Goal: Information Seeking & Learning: Learn about a topic

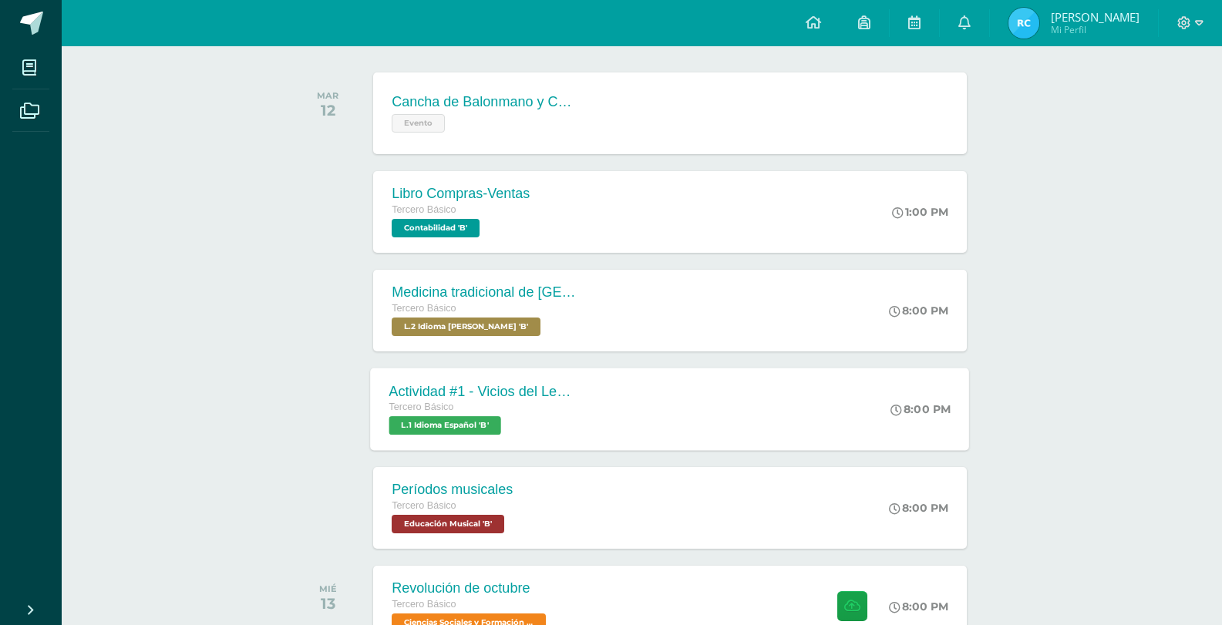
scroll to position [231, 0]
click at [555, 498] on div "Períodos musicales Tercero Básico Educación Musical 'B' 8:00 PM Períodos musica…" at bounding box center [670, 508] width 599 height 82
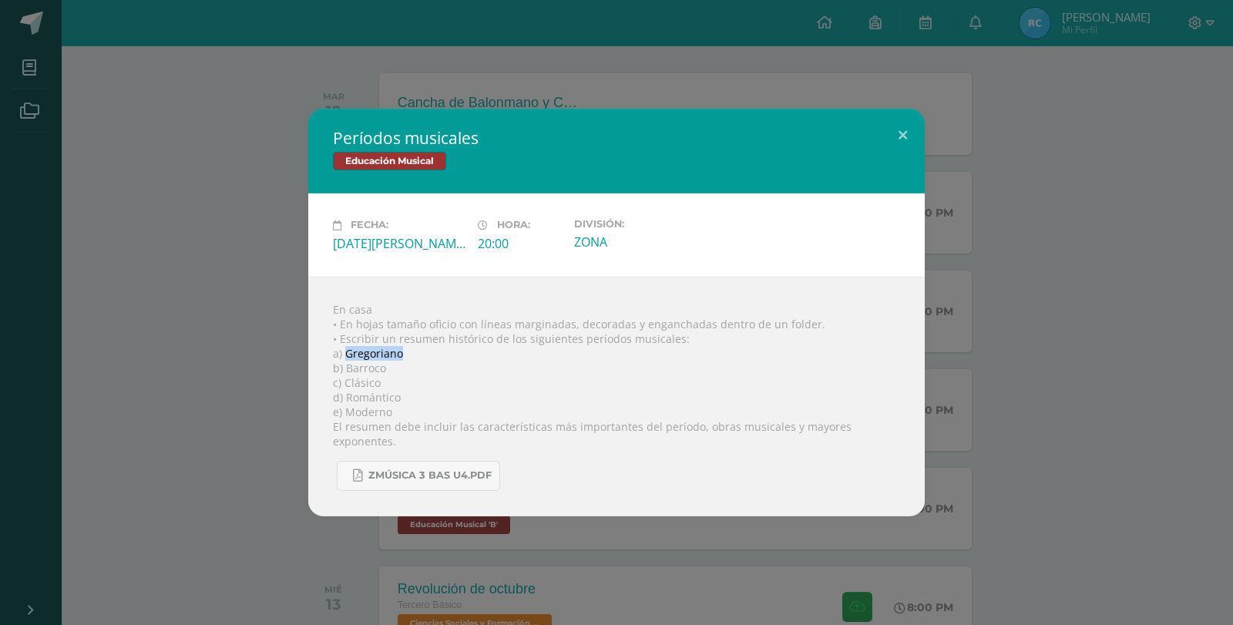
drag, startPoint x: 408, startPoint y: 361, endPoint x: 344, endPoint y: 365, distance: 64.8
click at [344, 365] on div "En casa • En hojas tamaño oficio con líneas marginadas, decoradas y enganchadas…" at bounding box center [616, 397] width 617 height 240
copy div "Gregoriano"
click at [409, 364] on div "En casa • En hojas tamaño oficio con líneas marginadas, decoradas y enganchadas…" at bounding box center [616, 397] width 617 height 240
drag, startPoint x: 396, startPoint y: 369, endPoint x: 348, endPoint y: 373, distance: 47.9
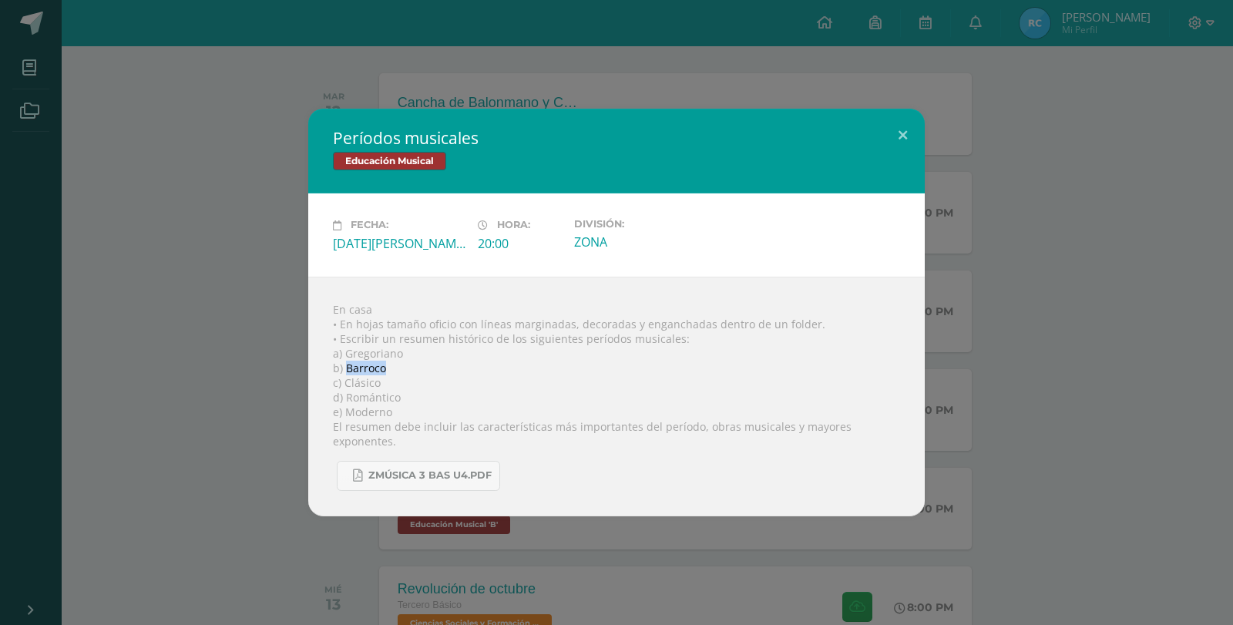
click at [348, 373] on div "En casa • En hojas tamaño oficio con líneas marginadas, decoradas y enganchadas…" at bounding box center [616, 397] width 617 height 240
copy div "Barroco"
click at [409, 380] on div "En casa • En hojas tamaño oficio con líneas marginadas, decoradas y enganchadas…" at bounding box center [616, 397] width 617 height 240
drag, startPoint x: 399, startPoint y: 388, endPoint x: 343, endPoint y: 389, distance: 56.3
click at [343, 389] on div "En casa • En hojas tamaño oficio con líneas marginadas, decoradas y enganchadas…" at bounding box center [616, 397] width 617 height 240
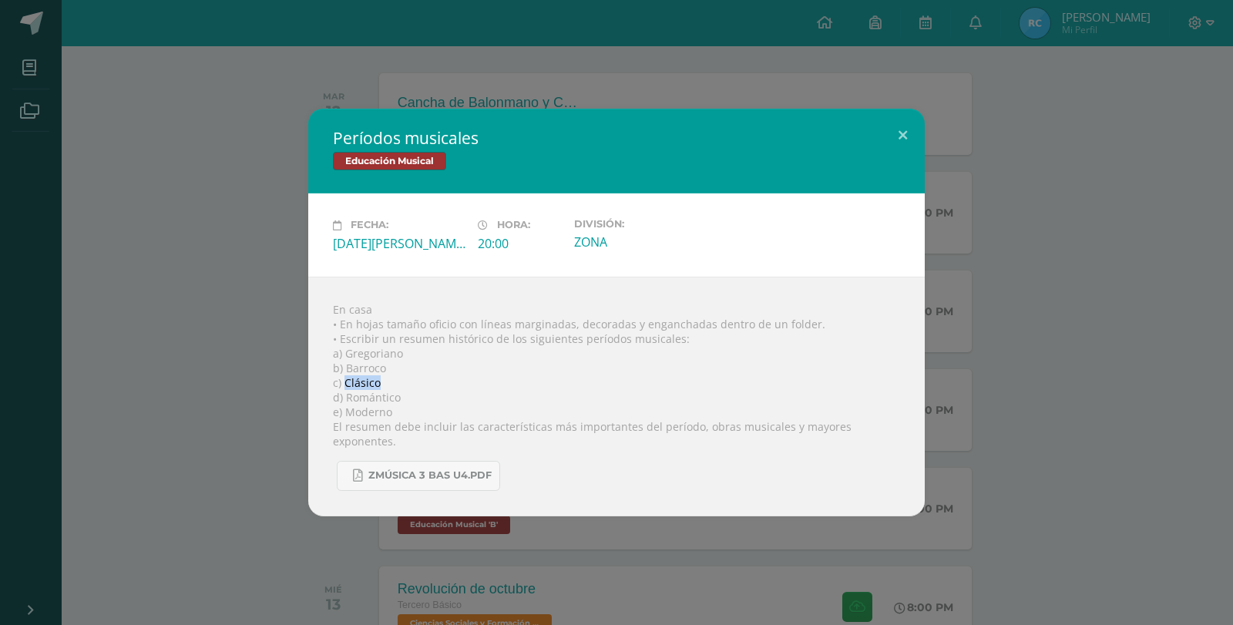
copy div "Clásico"
drag, startPoint x: 406, startPoint y: 404, endPoint x: 345, endPoint y: 407, distance: 61.7
click at [345, 407] on div "En casa • En hojas tamaño oficio con líneas marginadas, decoradas y enganchadas…" at bounding box center [616, 397] width 617 height 240
copy div "Romántico"
click at [401, 425] on div "En casa • En hojas tamaño oficio con líneas marginadas, decoradas y enganchadas…" at bounding box center [616, 397] width 617 height 240
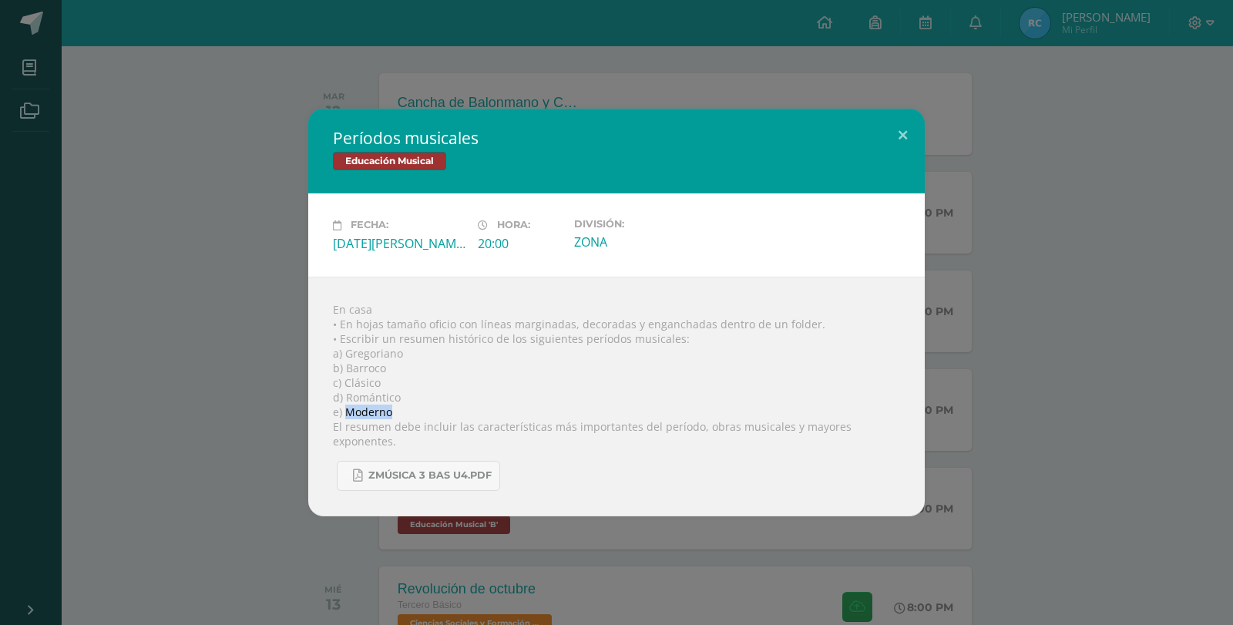
drag, startPoint x: 401, startPoint y: 419, endPoint x: 345, endPoint y: 420, distance: 56.3
click at [345, 420] on div "En casa • En hojas tamaño oficio con líneas marginadas, decoradas y enganchadas…" at bounding box center [616, 397] width 617 height 240
copy div "Moderno"
click at [248, 256] on div "Períodos musicales Educación Musical Fecha: Martes 12 de Agosto Hora: 20:00 Div…" at bounding box center [616, 312] width 1221 height 407
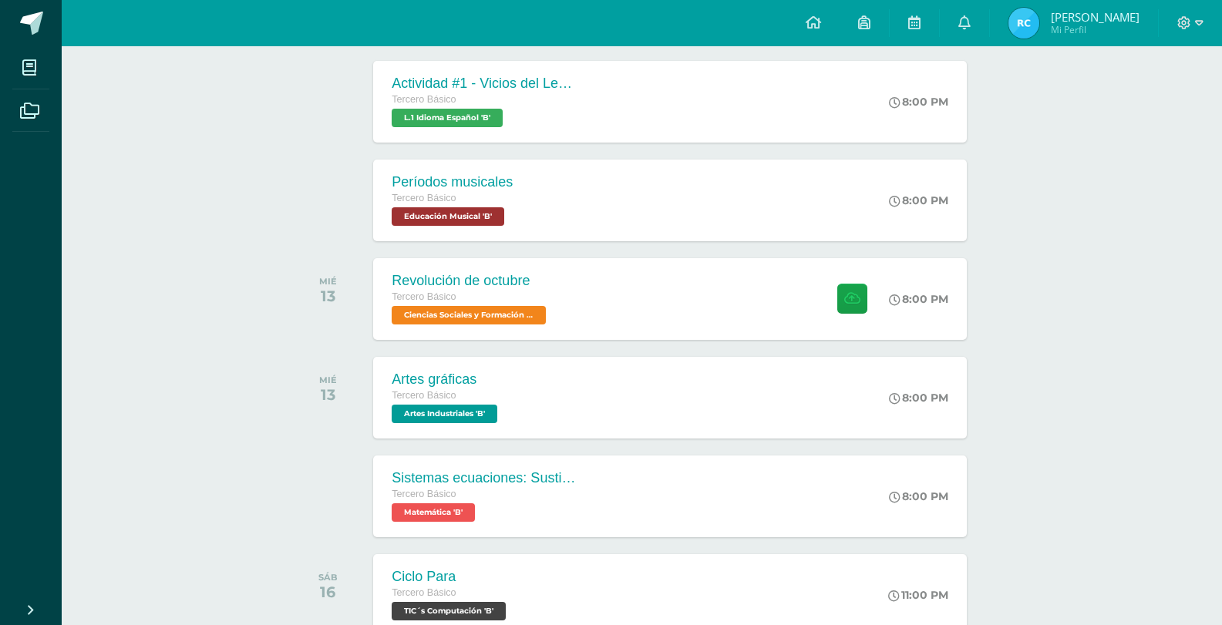
scroll to position [617, 0]
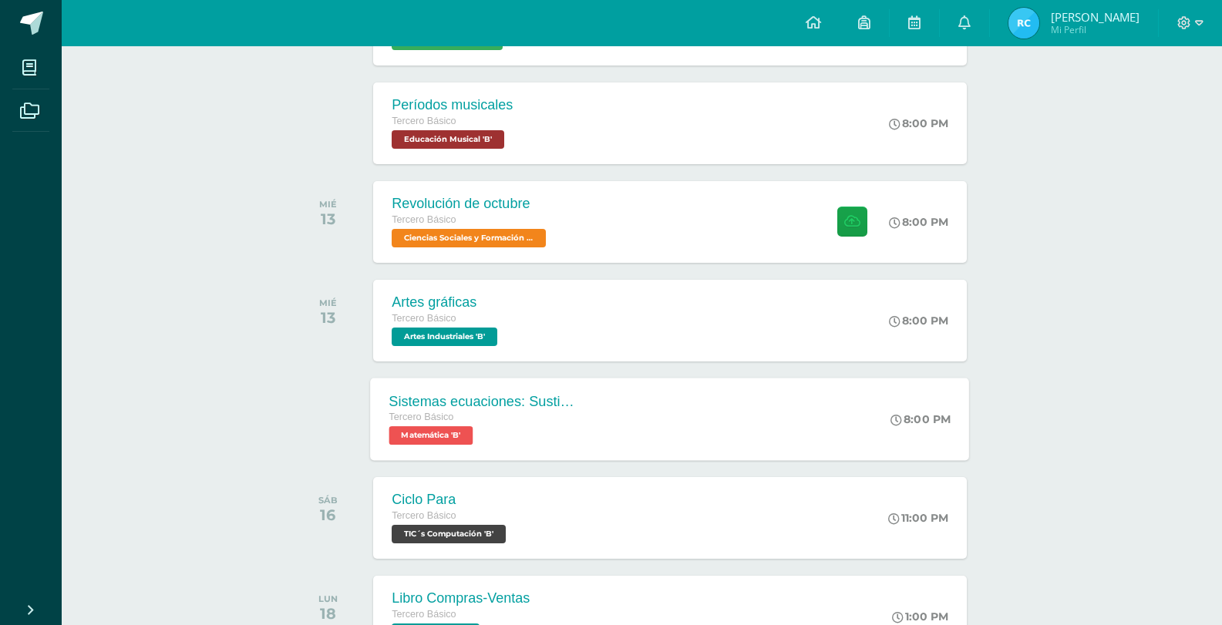
click at [519, 406] on div "Sistemas ecuaciones: Sustitución e igualación" at bounding box center [482, 401] width 187 height 16
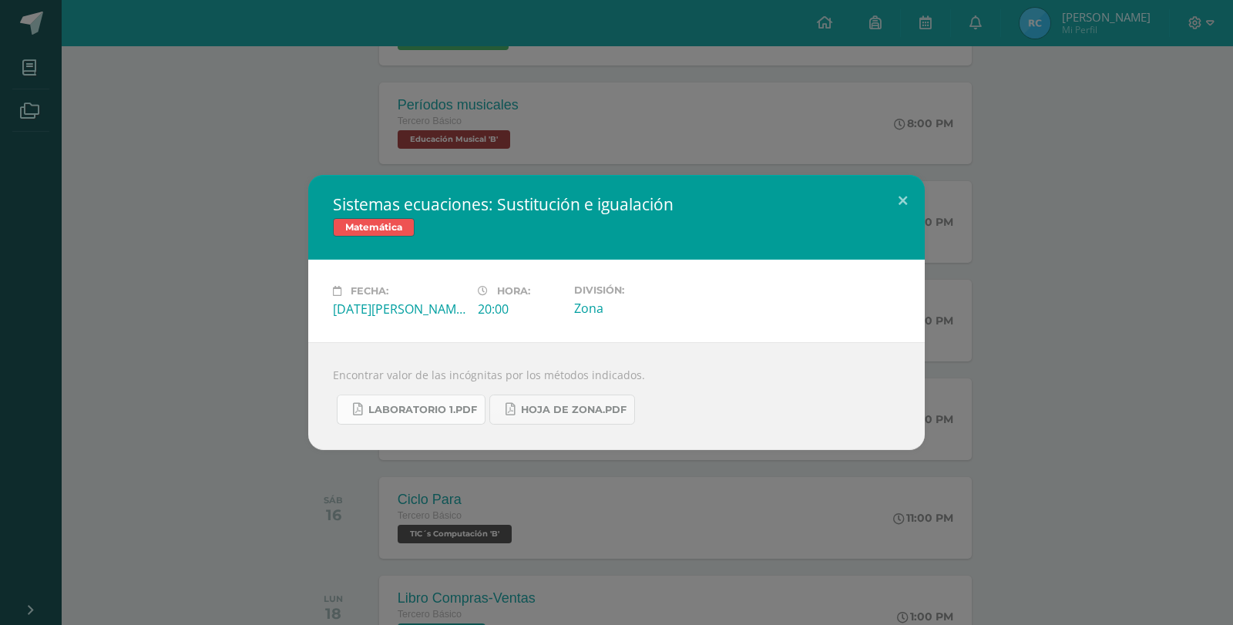
click at [385, 406] on span "Laboratorio 1.pdf" at bounding box center [422, 410] width 109 height 12
click at [164, 187] on div "Sistemas ecuaciones: Sustitución e igualación Matemática Fecha: Miércoles 13 de…" at bounding box center [616, 312] width 1221 height 275
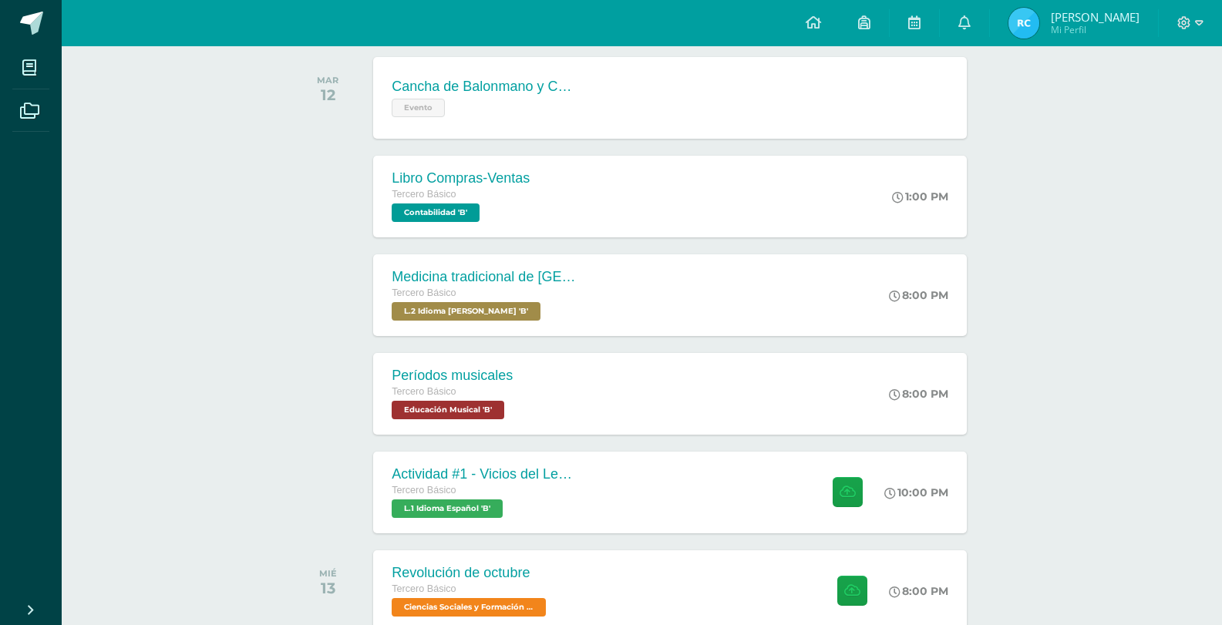
scroll to position [308, 0]
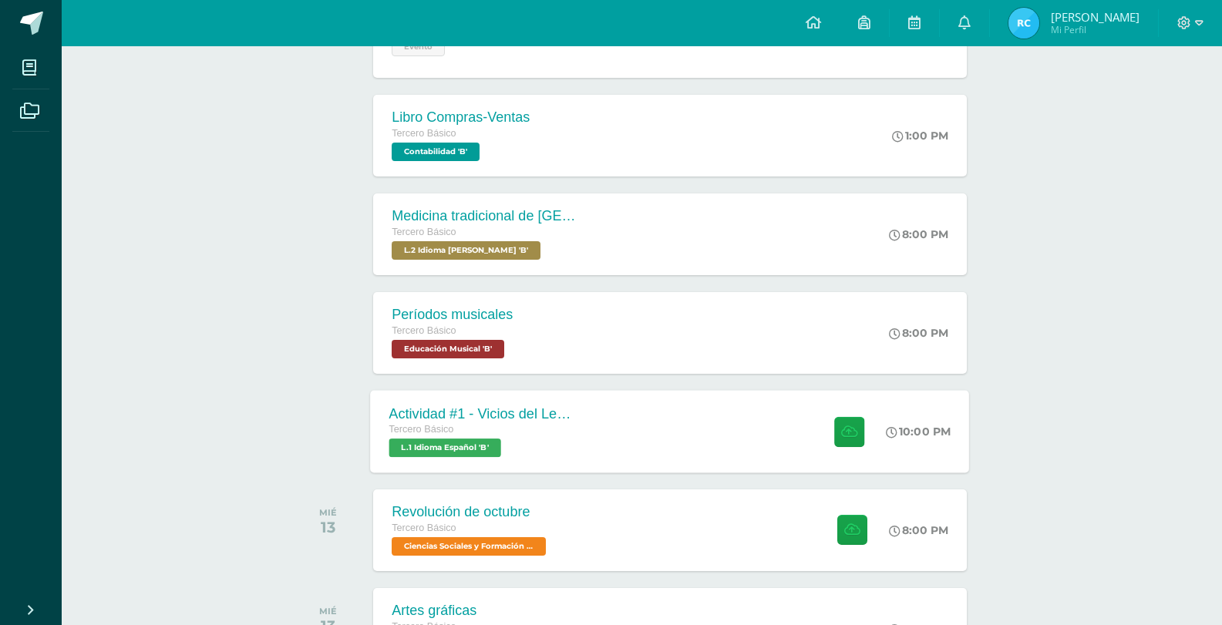
click at [603, 405] on div "Actividad #1 - Vicios del LenguaJe Tercero Básico L.1 Idioma Español 'B' 10:00 …" at bounding box center [670, 431] width 599 height 82
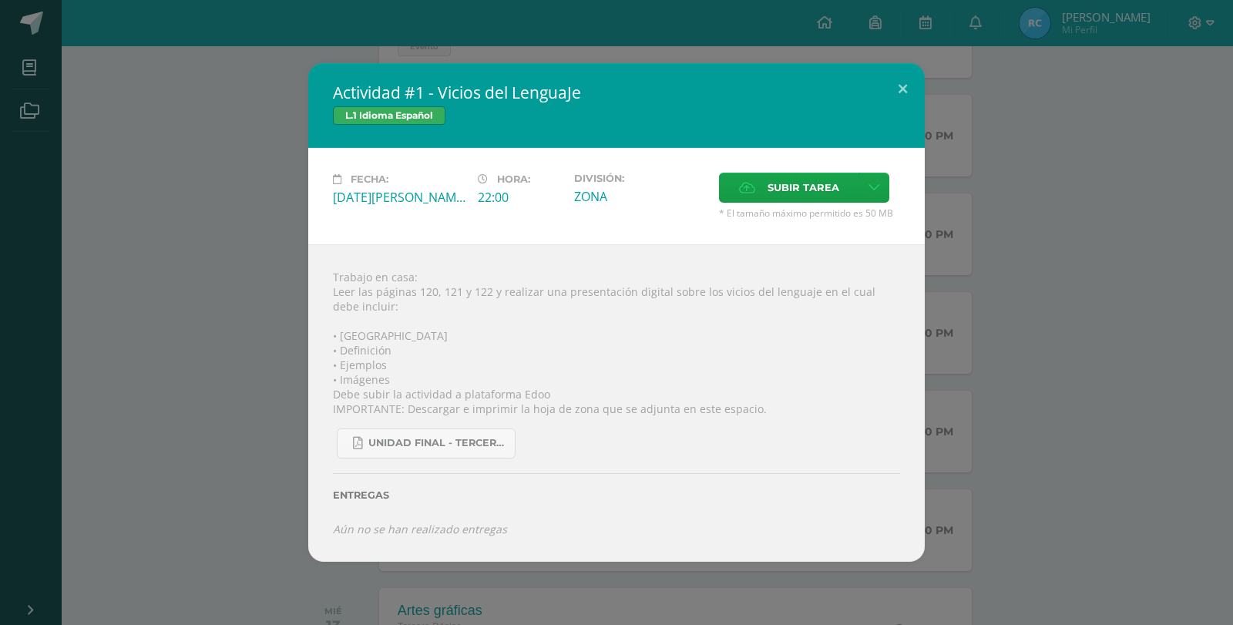
click at [284, 338] on div "Actividad #1 - Vicios del LenguaJe L.1 Idioma Español Fecha: [DATE][PERSON_NAME…" at bounding box center [616, 312] width 1221 height 499
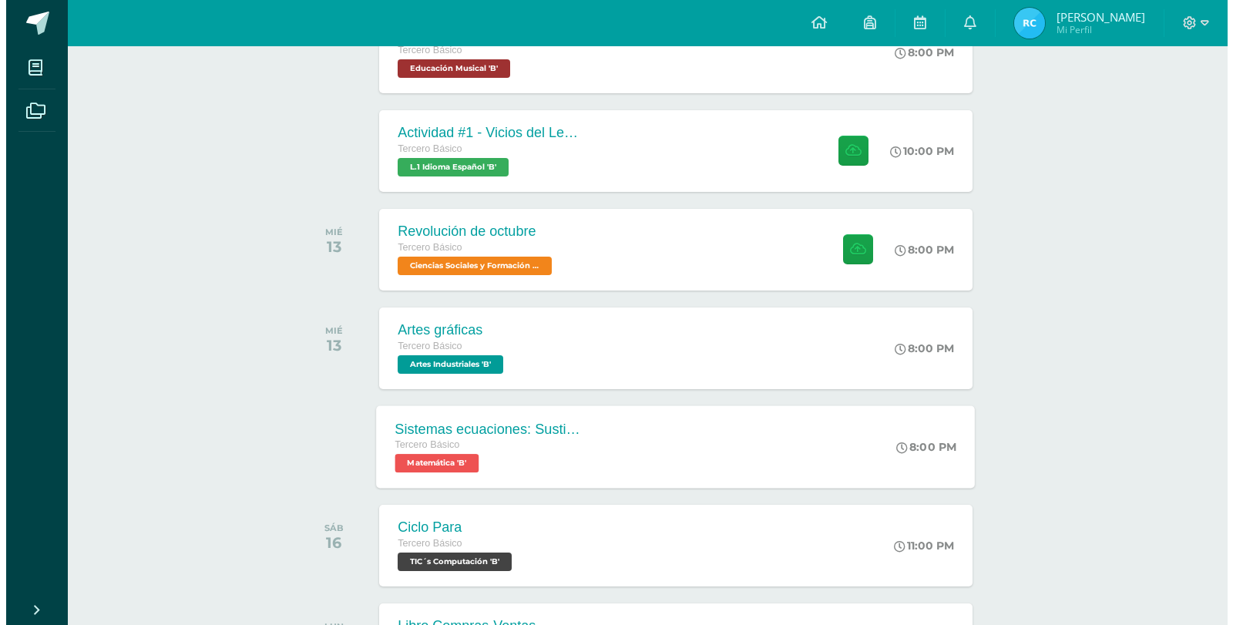
scroll to position [617, 0]
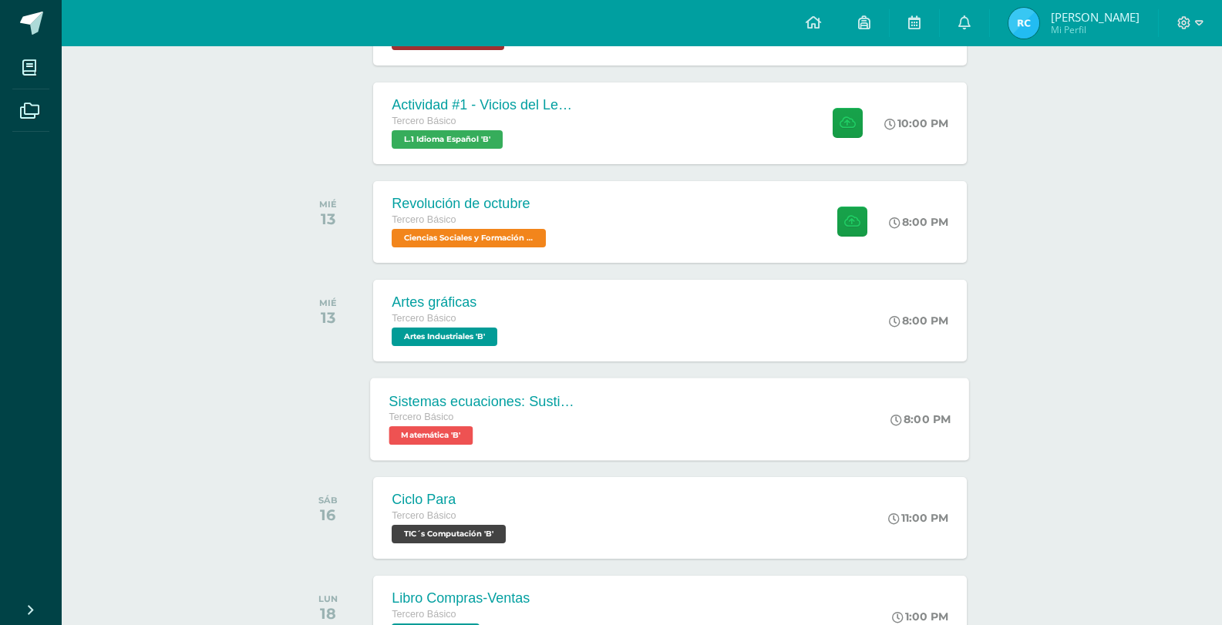
click at [452, 395] on div "Sistemas ecuaciones: Sustitución e igualación" at bounding box center [482, 401] width 187 height 16
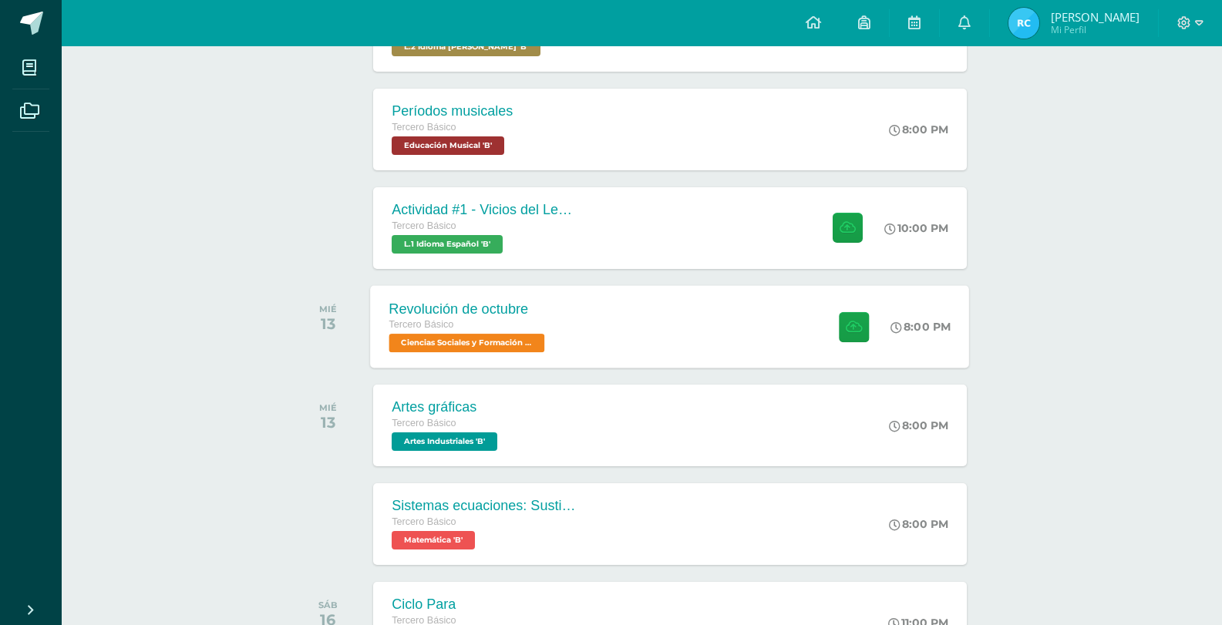
scroll to position [540, 0]
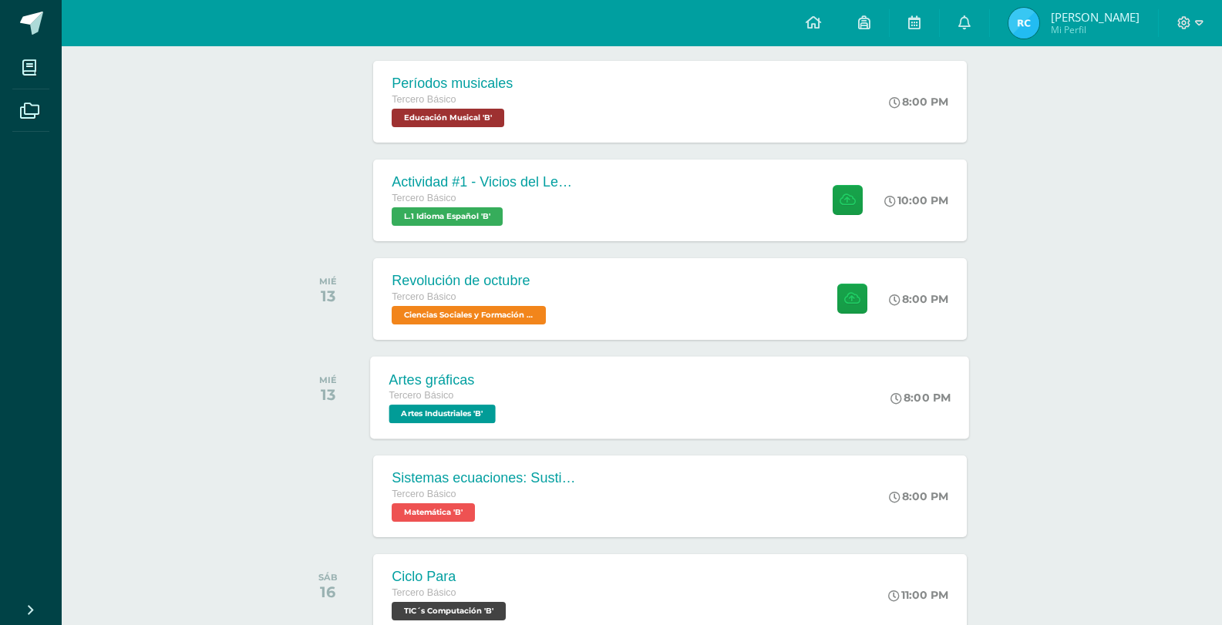
click at [529, 365] on div "Artes gráficas Tercero Básico Artes Industriales 'B' 8:00 PM Artes gráficas Art…" at bounding box center [670, 397] width 599 height 82
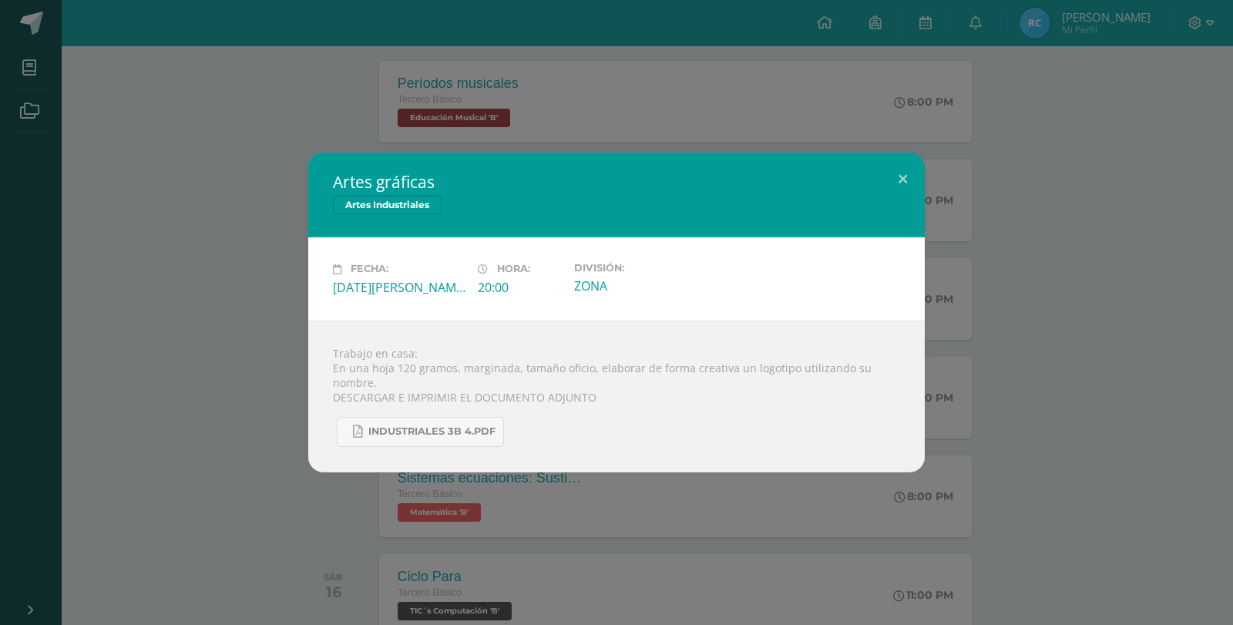
click at [293, 291] on div "Artes gráficas Artes Industriales Fecha: Miércoles 13 de Agosto Hora: 20:00 Div…" at bounding box center [616, 312] width 1221 height 319
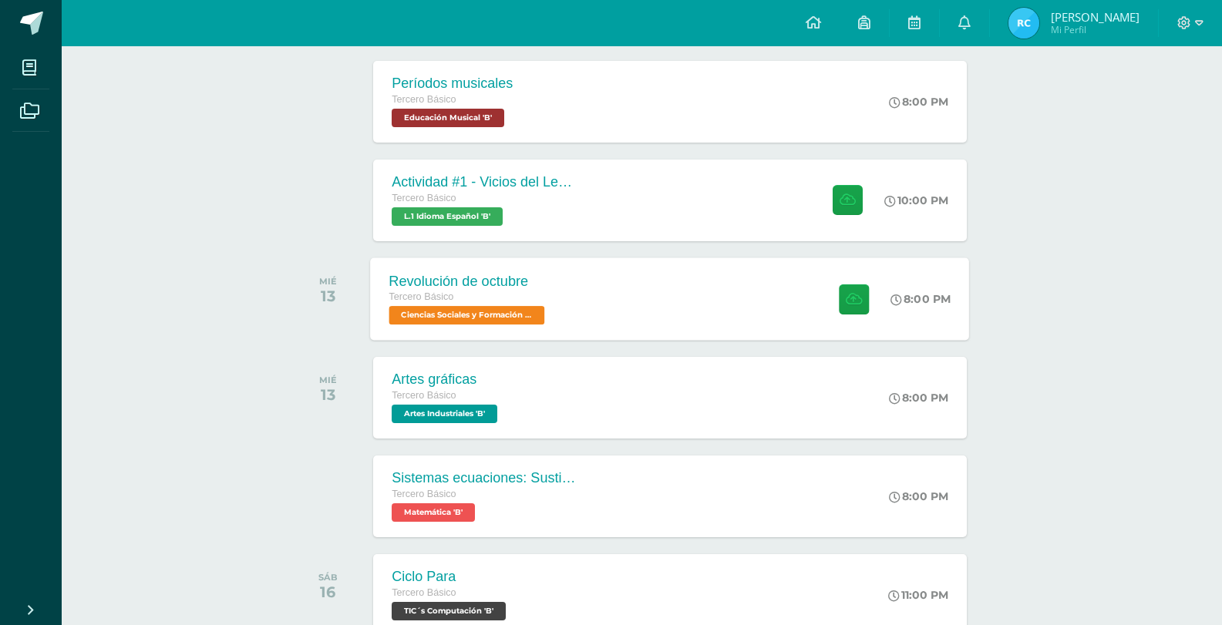
click at [552, 304] on div "Revolución de octubre Tercero Básico Ciencias Sociales y Formación Ciudadana 'B'" at bounding box center [469, 298] width 197 height 82
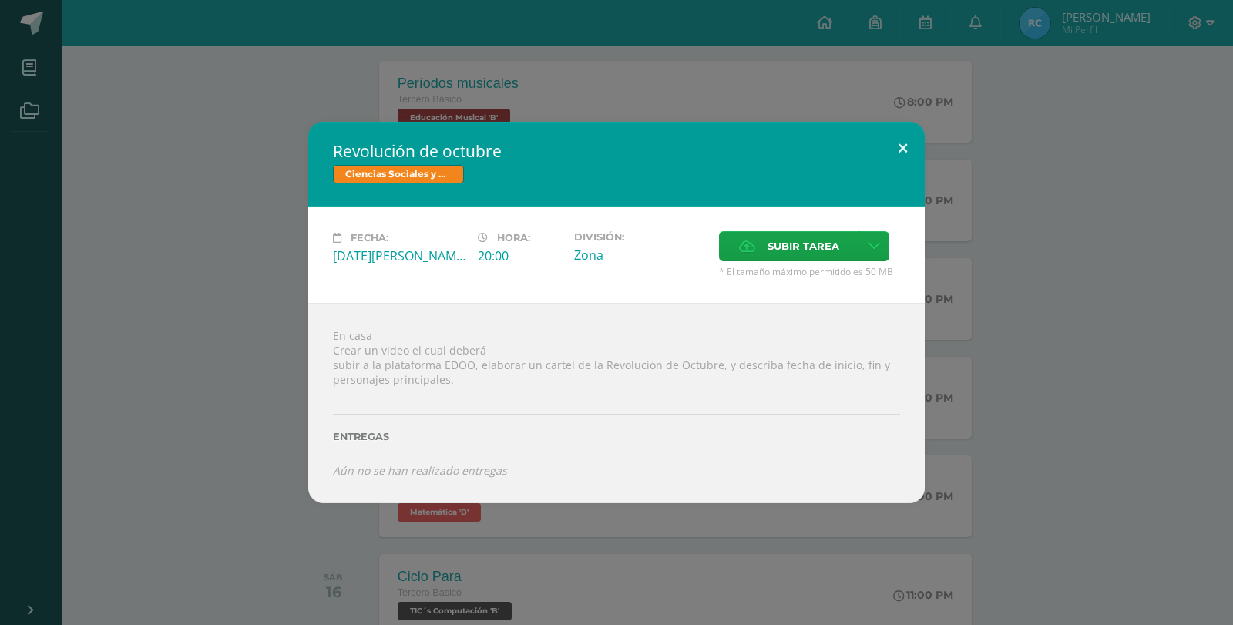
click at [894, 143] on button at bounding box center [903, 148] width 44 height 52
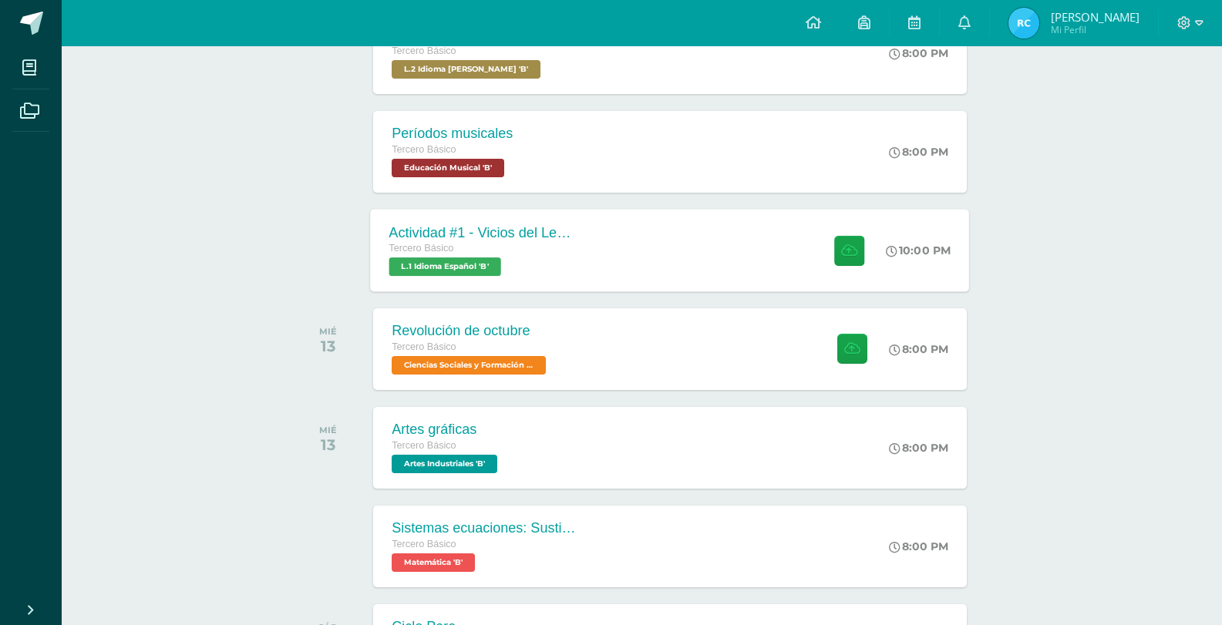
scroll to position [462, 0]
